Goal: Answer question/provide support

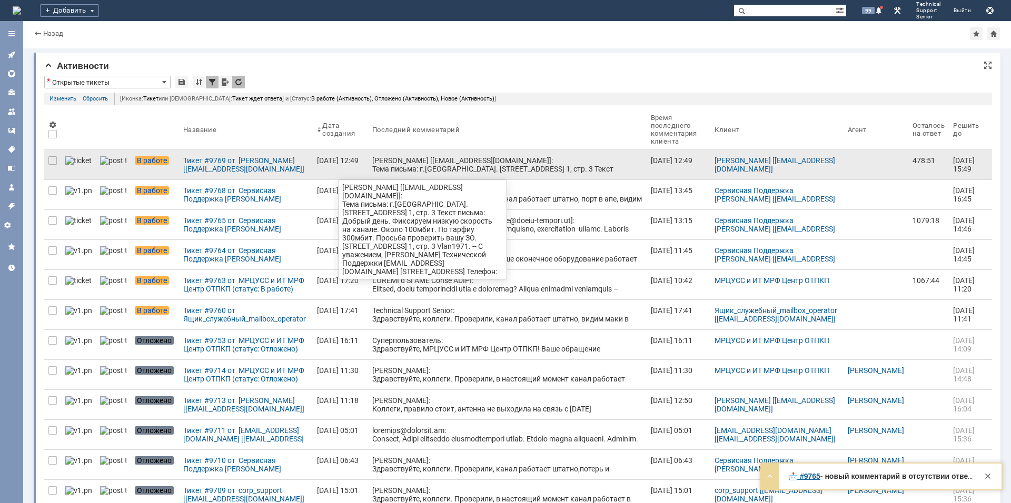
click at [385, 158] on div "[PERSON_NAME] [[EMAIL_ADDRESS][DOMAIN_NAME]]: Тема письма: г.[GEOGRAPHIC_DATA].…" at bounding box center [507, 185] width 270 height 59
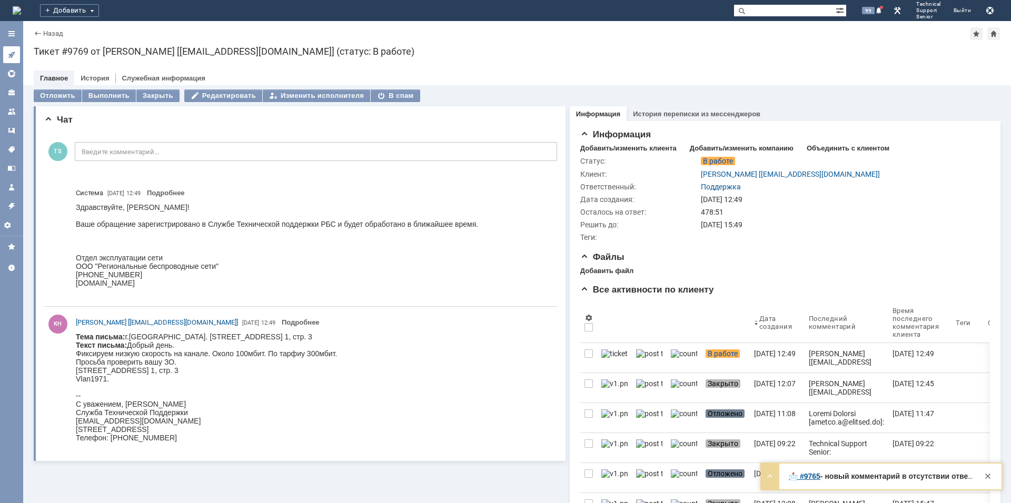
click at [13, 56] on icon at bounding box center [11, 55] width 7 height 7
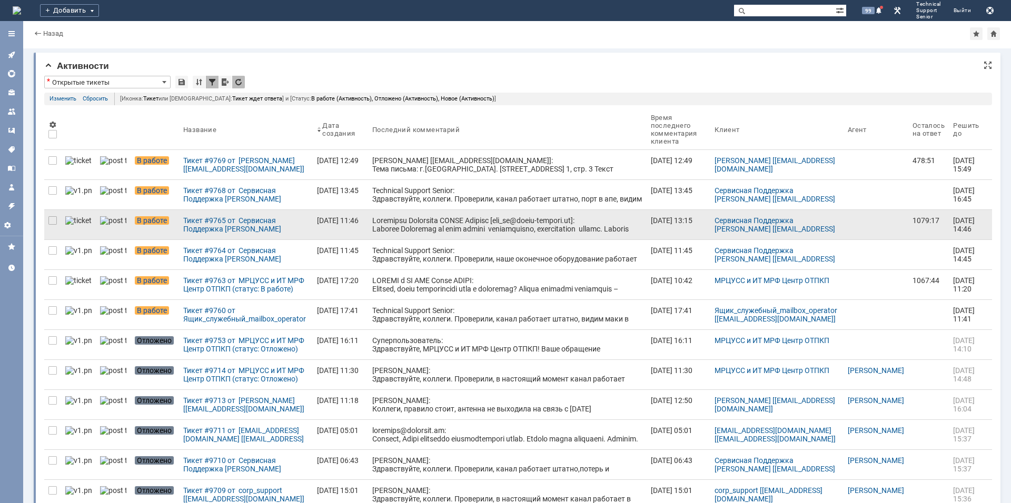
click at [489, 225] on div at bounding box center [507, 271] width 270 height 110
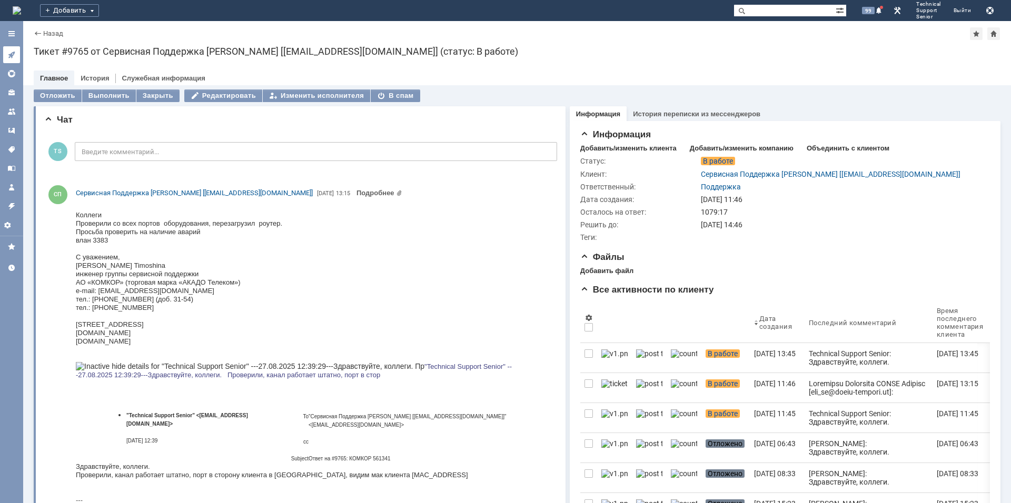
click at [7, 51] on icon at bounding box center [11, 55] width 8 height 8
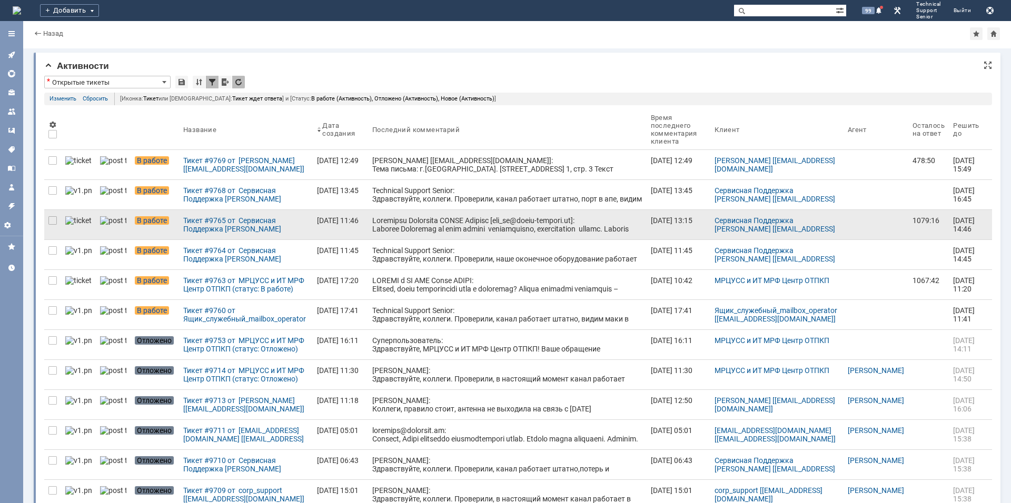
click at [443, 223] on div at bounding box center [507, 271] width 270 height 110
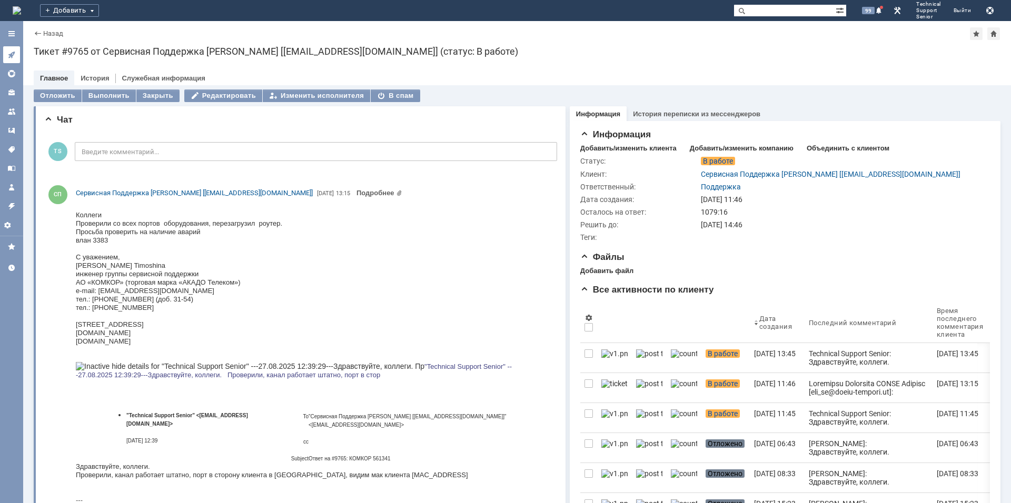
click at [17, 54] on link at bounding box center [11, 54] width 17 height 17
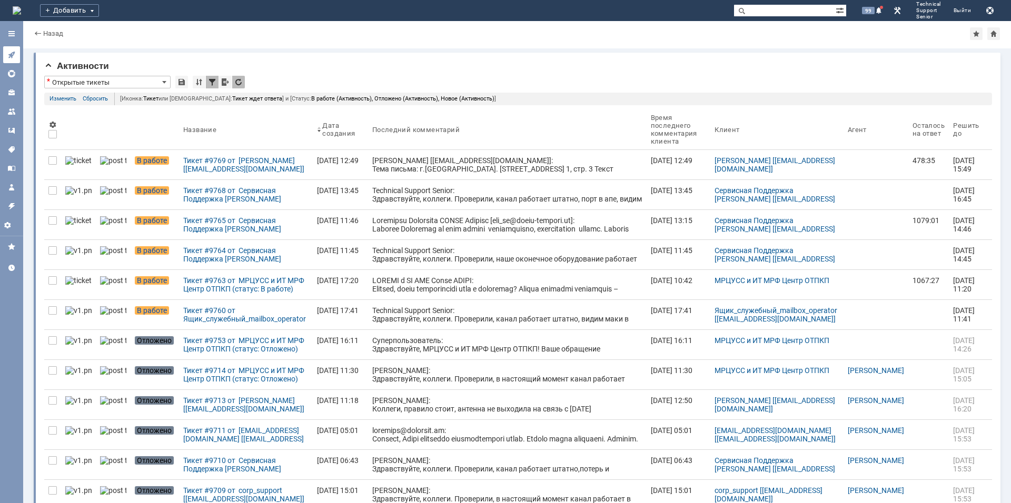
click at [11, 55] on icon at bounding box center [11, 55] width 7 height 7
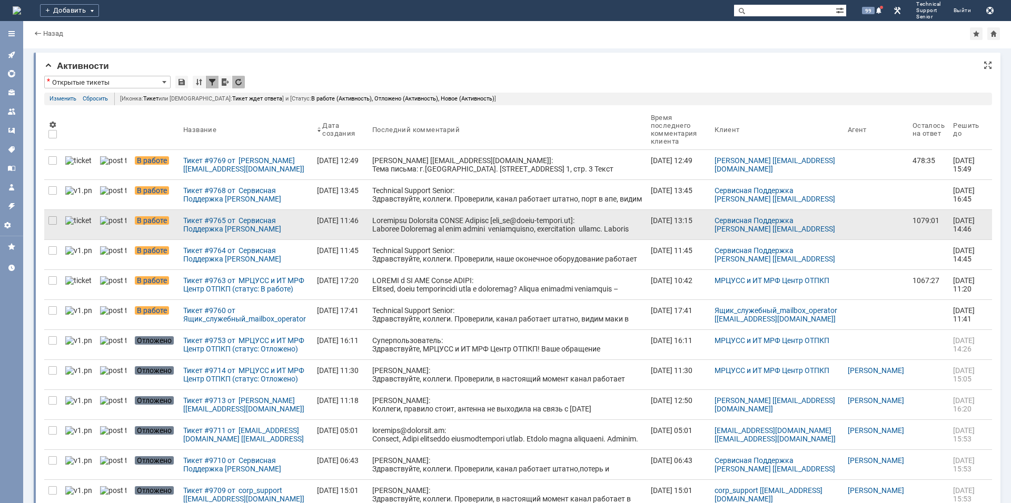
click at [410, 220] on div at bounding box center [507, 271] width 270 height 110
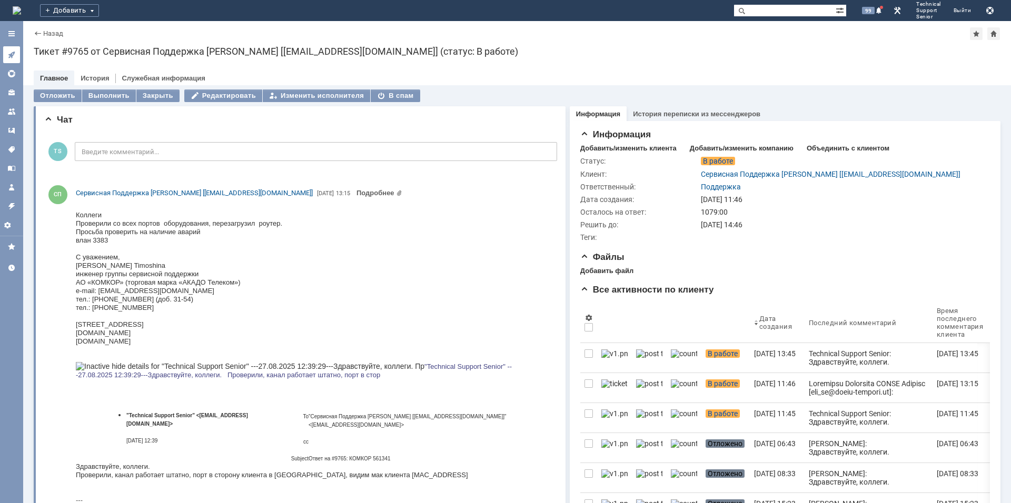
click at [9, 51] on icon at bounding box center [11, 55] width 8 height 8
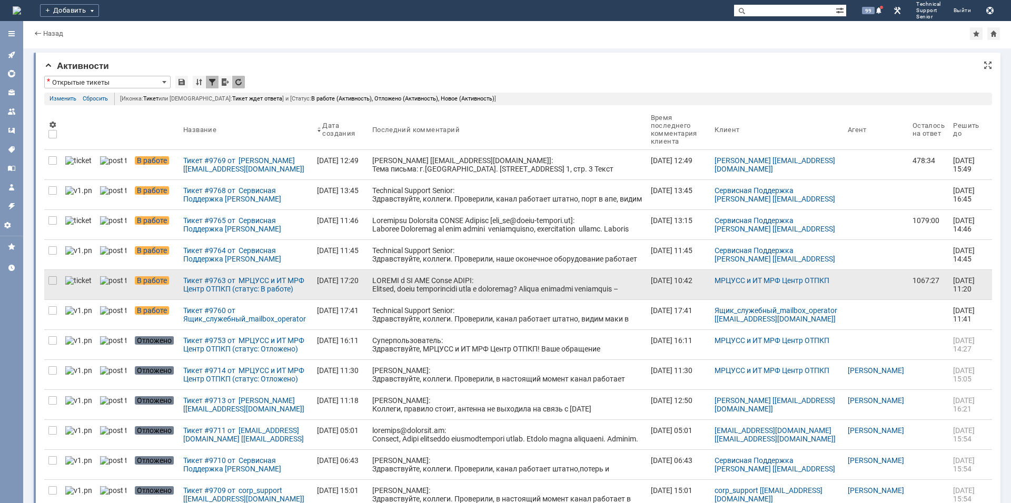
click at [443, 289] on div at bounding box center [507, 331] width 270 height 110
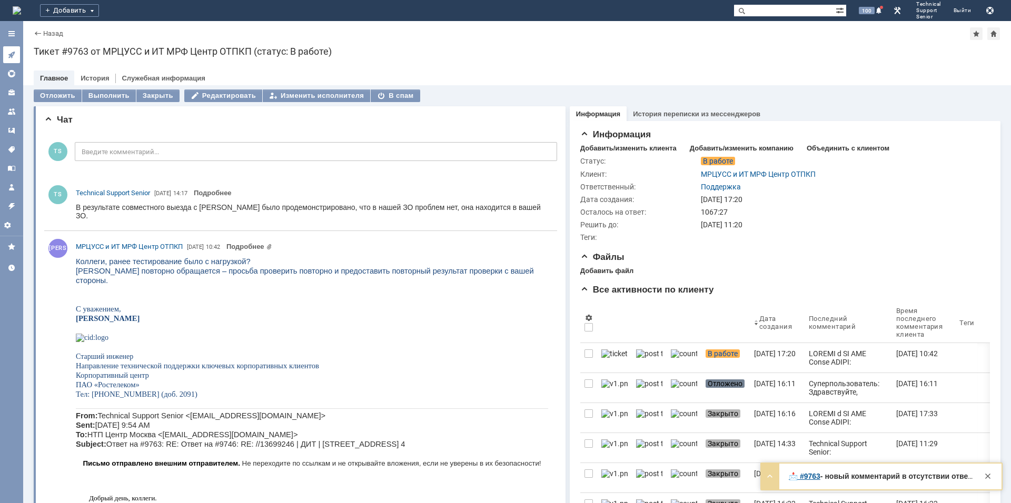
click at [14, 58] on icon at bounding box center [11, 55] width 8 height 8
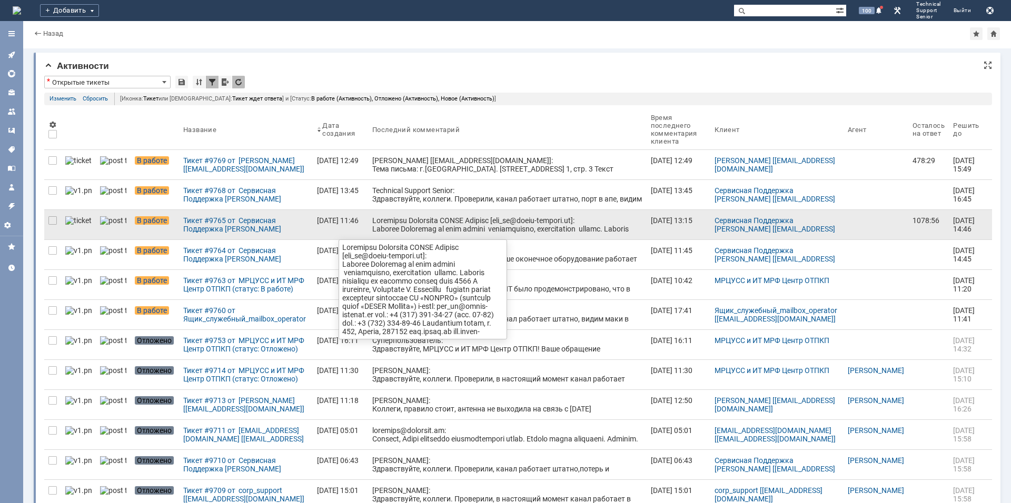
click at [448, 217] on div at bounding box center [507, 271] width 270 height 110
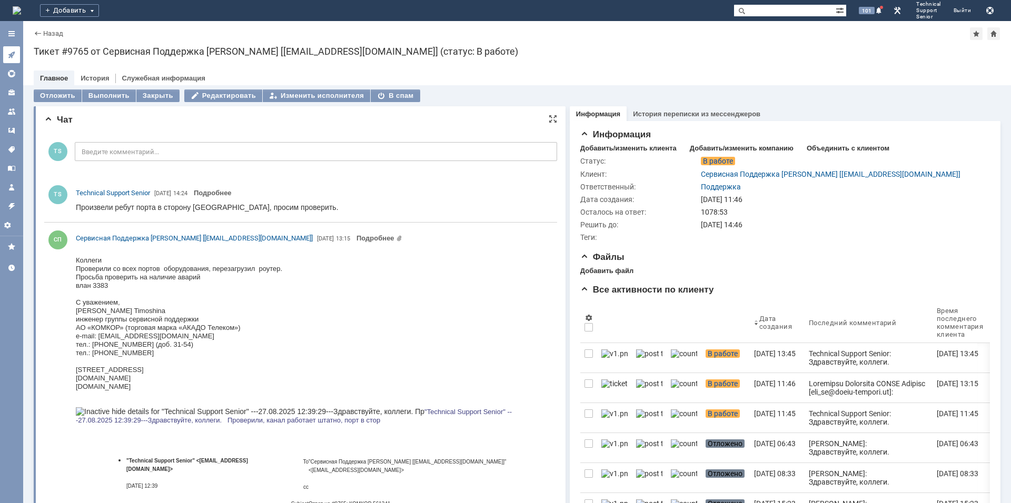
click at [15, 58] on icon at bounding box center [11, 55] width 8 height 8
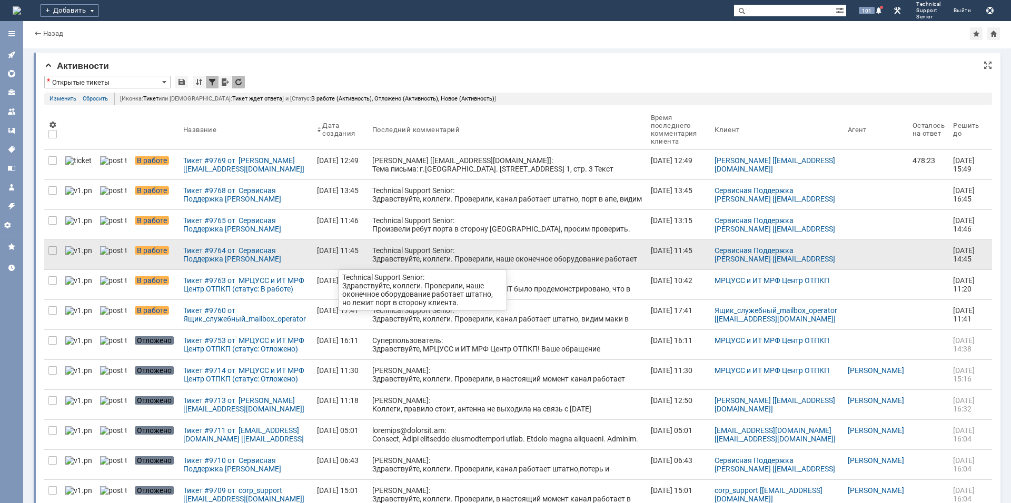
click at [443, 262] on div "Technical Support Senior: Здравствуйте, коллеги. Проверили, наше оконечное обор…" at bounding box center [507, 258] width 270 height 25
